Goal: Information Seeking & Learning: Learn about a topic

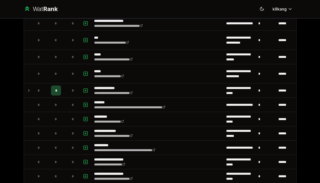
scroll to position [333, 0]
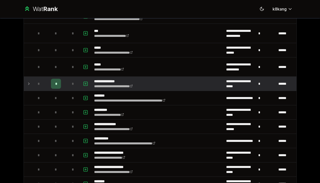
click at [28, 84] on icon at bounding box center [29, 84] width 4 height 6
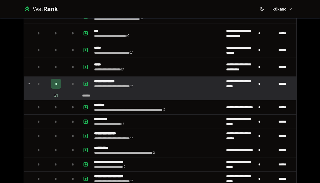
click at [28, 84] on icon at bounding box center [29, 84] width 4 height 6
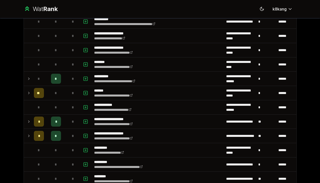
scroll to position [430, 0]
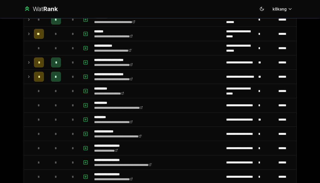
scroll to position [504, 0]
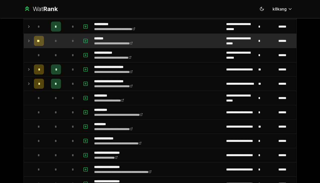
click at [30, 42] on icon at bounding box center [29, 41] width 4 height 6
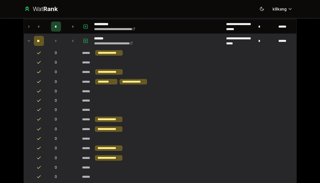
click at [30, 42] on icon at bounding box center [29, 41] width 4 height 6
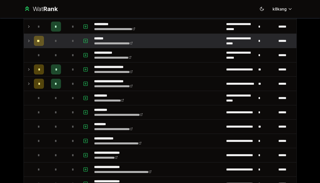
click at [30, 42] on icon at bounding box center [29, 41] width 4 height 6
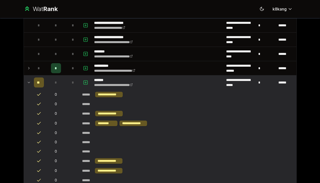
scroll to position [453, 0]
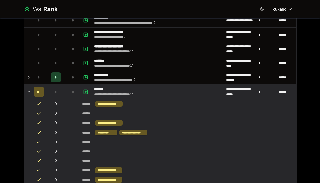
click at [30, 90] on icon at bounding box center [29, 92] width 4 height 6
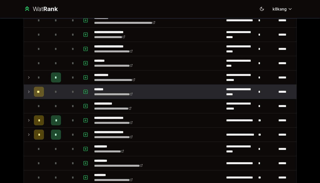
click at [30, 90] on icon at bounding box center [29, 92] width 4 height 6
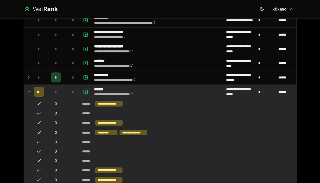
click at [30, 90] on icon at bounding box center [29, 92] width 4 height 6
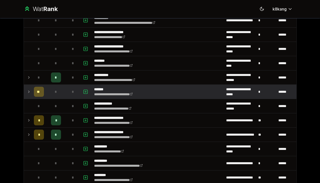
click at [30, 90] on icon at bounding box center [29, 92] width 4 height 6
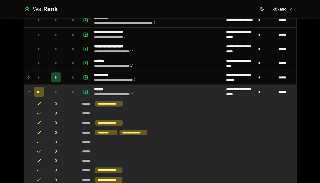
click at [30, 90] on icon at bounding box center [29, 92] width 4 height 6
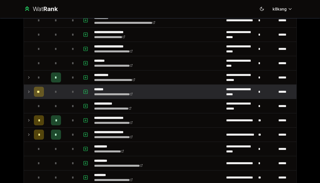
click at [30, 90] on icon at bounding box center [29, 92] width 4 height 6
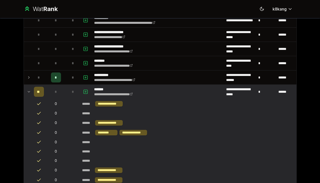
click at [30, 90] on icon at bounding box center [29, 92] width 4 height 6
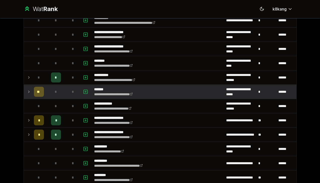
click at [30, 90] on icon at bounding box center [29, 92] width 4 height 6
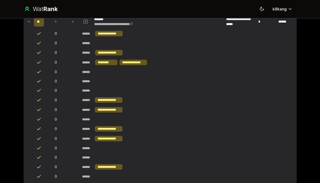
scroll to position [506, 0]
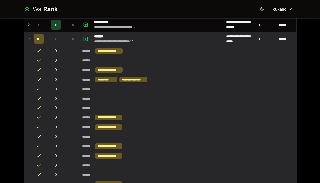
click at [30, 37] on icon at bounding box center [29, 39] width 4 height 6
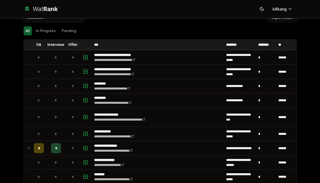
scroll to position [0, 0]
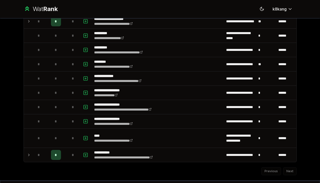
scroll to position [495, 0]
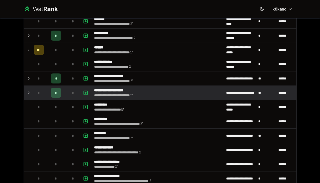
click at [28, 93] on icon at bounding box center [29, 93] width 4 height 6
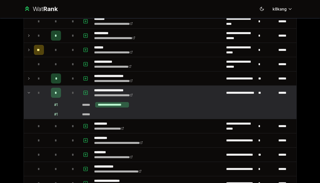
click at [28, 93] on icon at bounding box center [29, 93] width 4 height 6
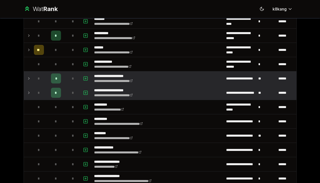
click at [28, 80] on icon at bounding box center [29, 79] width 4 height 6
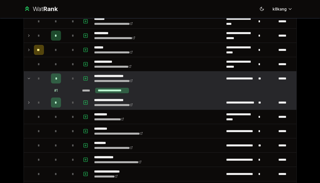
click at [28, 80] on icon at bounding box center [29, 79] width 4 height 6
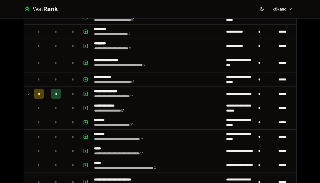
scroll to position [59, 0]
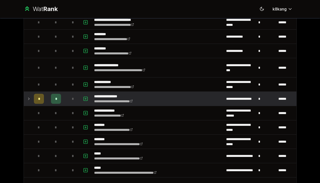
click at [28, 96] on icon at bounding box center [29, 99] width 4 height 6
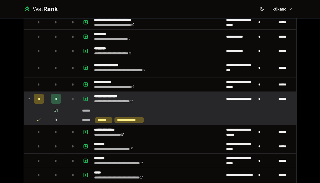
click at [39, 120] on icon at bounding box center [38, 120] width 3 height 2
click at [30, 97] on icon at bounding box center [29, 99] width 4 height 6
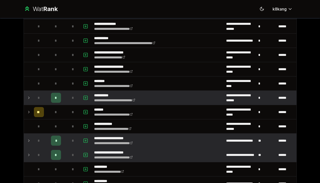
scroll to position [458, 0]
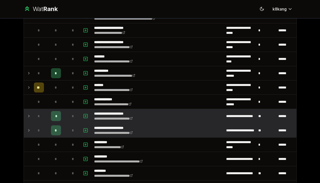
click at [29, 117] on icon at bounding box center [29, 116] width 4 height 6
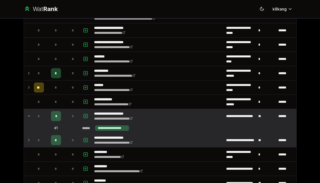
click at [29, 117] on icon at bounding box center [29, 116] width 4 height 6
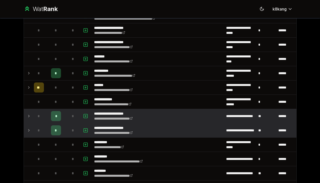
click at [28, 131] on icon at bounding box center [28, 131] width 1 height 2
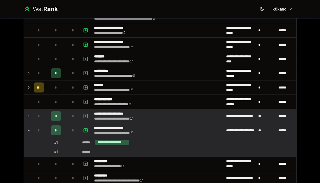
click at [28, 131] on icon at bounding box center [29, 131] width 4 height 6
